Goal: Transaction & Acquisition: Obtain resource

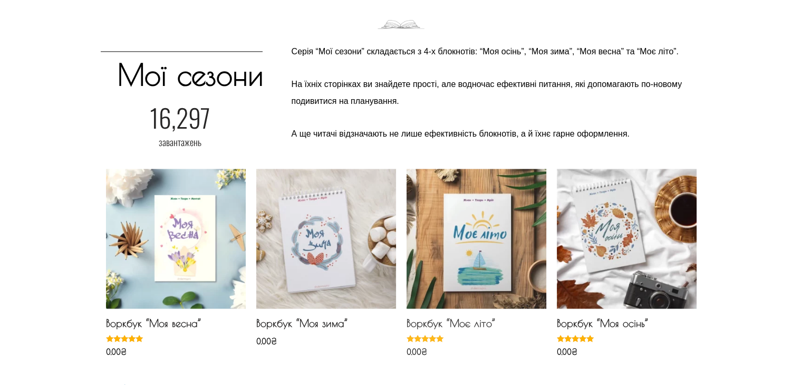
scroll to position [1530, 0]
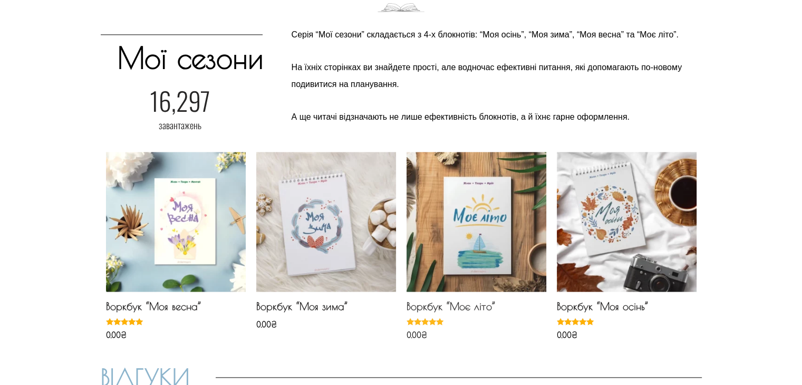
click at [435, 309] on h2 "Воркбук “Моє літо”" at bounding box center [477, 309] width 140 height 18
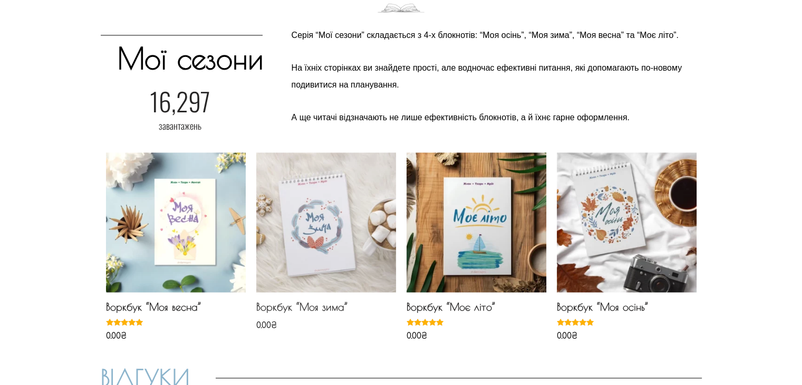
click at [339, 307] on h2 "Воркбук “Моя зима”" at bounding box center [326, 310] width 140 height 18
click at [165, 309] on h2 "Воркбук “Моя весна”" at bounding box center [176, 310] width 140 height 18
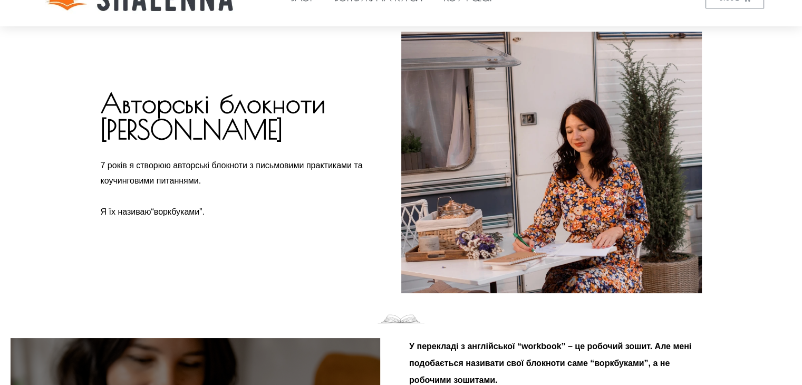
scroll to position [0, 0]
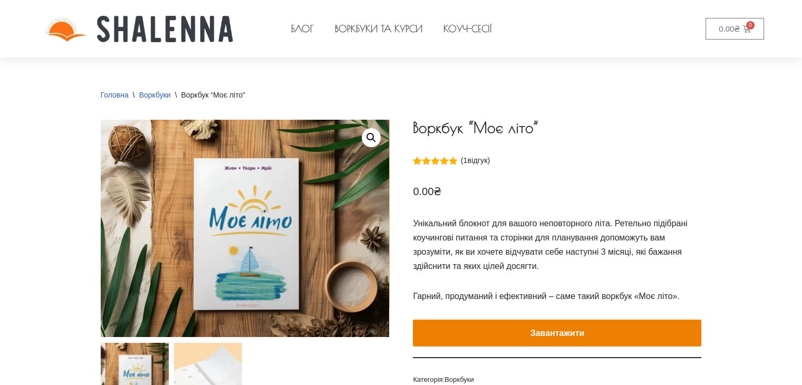
click at [552, 328] on button "Завантажити" at bounding box center [557, 333] width 289 height 27
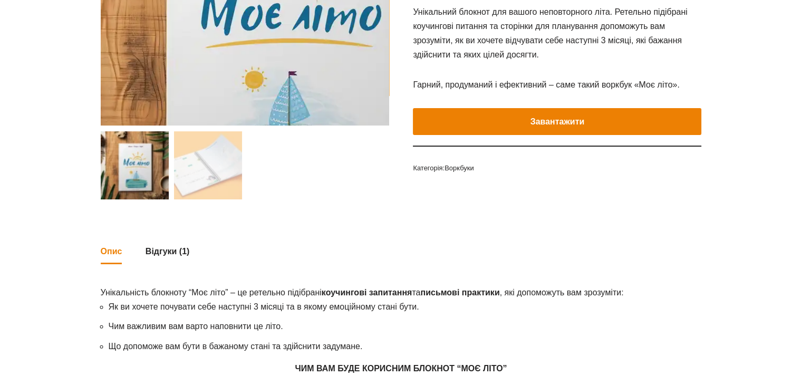
scroll to position [211, 0]
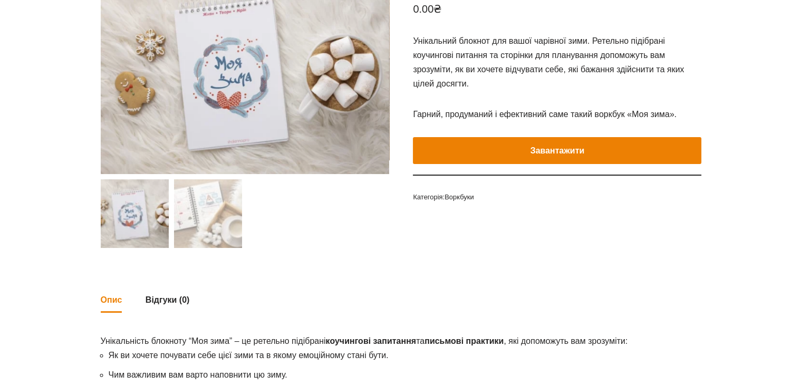
scroll to position [158, 0]
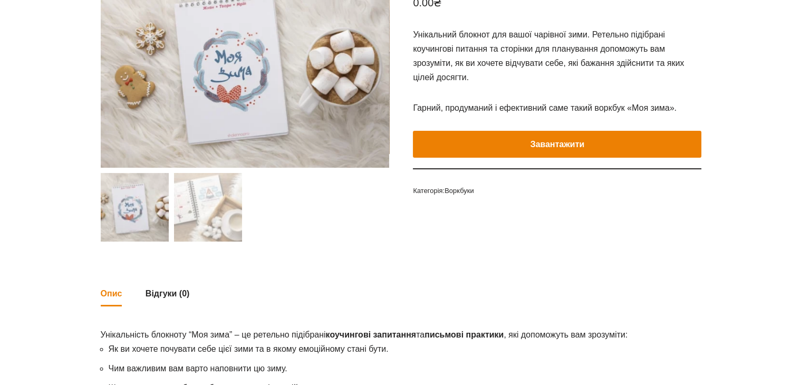
click at [547, 141] on button "Завантажити" at bounding box center [557, 144] width 289 height 27
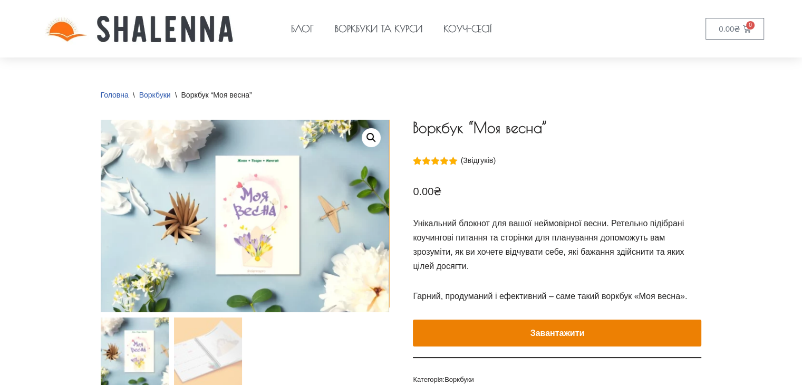
click at [559, 334] on button "Завантажити" at bounding box center [557, 333] width 289 height 27
